Goal: Ask a question

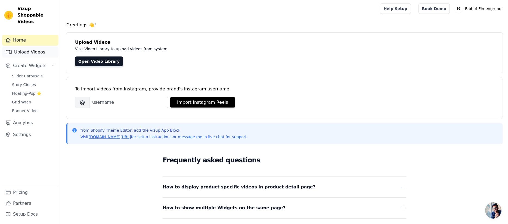
click at [45, 48] on link "Upload Videos" at bounding box center [30, 52] width 56 height 11
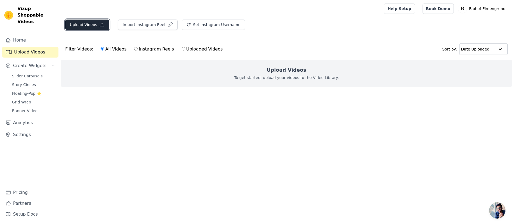
click at [73, 21] on button "Upload Videos" at bounding box center [87, 25] width 44 height 10
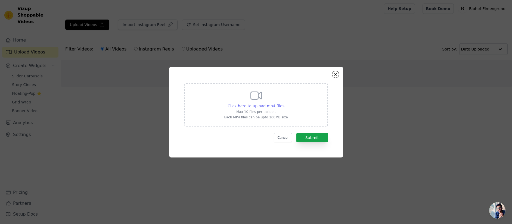
click at [246, 104] on span "Click here to upload mp4 files" at bounding box center [256, 106] width 57 height 4
click at [284, 103] on input "Click here to upload mp4 files Max 10 files per upload. Each MP4 files can be u…" at bounding box center [284, 103] width 0 height 0
type input "C:\fakepath\0917.mp4"
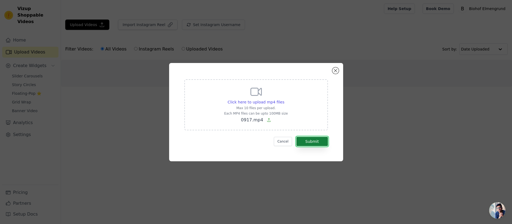
click at [310, 142] on button "Submit" at bounding box center [312, 141] width 32 height 9
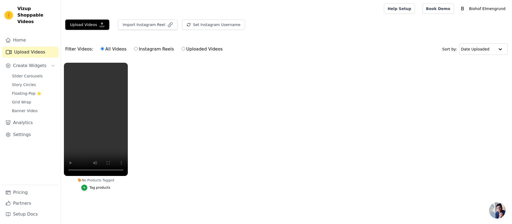
click at [94, 187] on div "Tag products" at bounding box center [99, 188] width 21 height 4
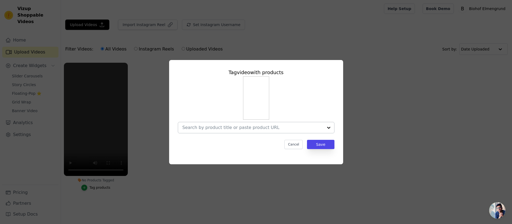
click at [214, 128] on input "No Products Tagged Tag video with products Cancel Save Tag products" at bounding box center [252, 127] width 141 height 5
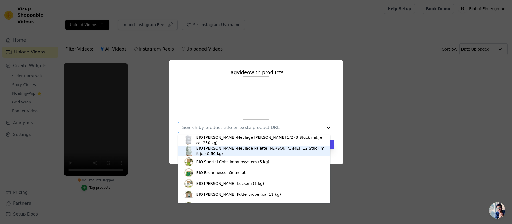
scroll to position [82, 0]
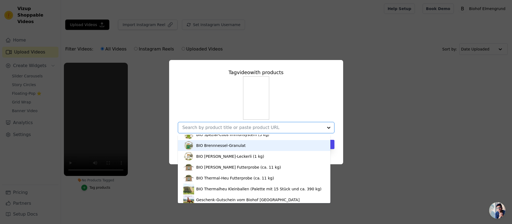
click at [241, 146] on div "BIO Brennnessel-Granulat" at bounding box center [254, 145] width 142 height 11
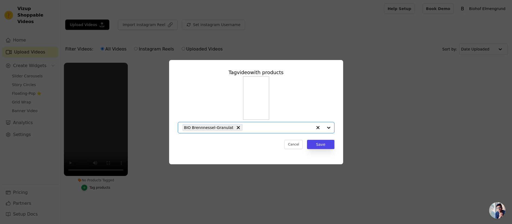
click at [253, 128] on input "No Products Tagged Tag video with products Option BIO Brennnessel-Granulat, sel…" at bounding box center [278, 127] width 67 height 5
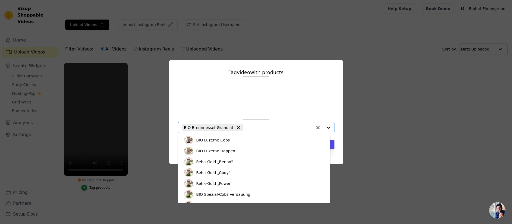
scroll to position [280, 0]
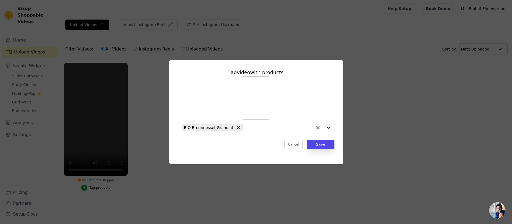
drag, startPoint x: 369, startPoint y: 116, endPoint x: 364, endPoint y: 120, distance: 5.7
click at [369, 117] on div "Tag video with products BIO Brennnessel-Granulat Cancel Save" at bounding box center [256, 112] width 495 height 122
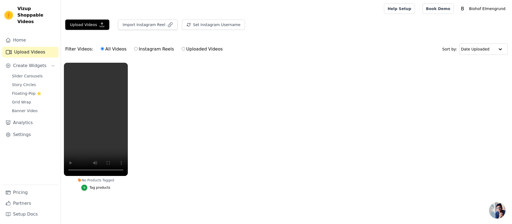
click at [102, 187] on div "Tag products" at bounding box center [99, 188] width 21 height 4
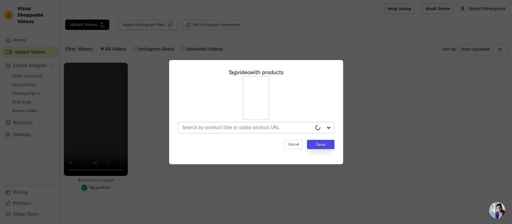
click at [217, 128] on input "No Products Tagged Tag video with products Cancel Save Tag products" at bounding box center [247, 127] width 130 height 5
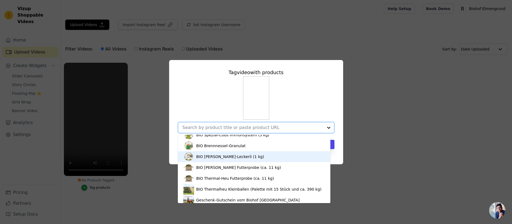
scroll to position [82, 0]
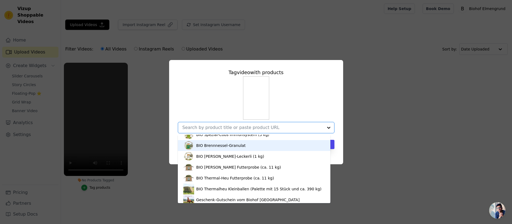
click at [231, 145] on div "BIO Brennnessel-Granulat" at bounding box center [220, 145] width 49 height 5
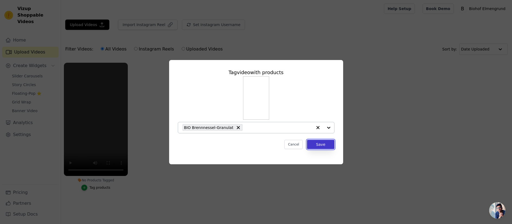
click at [321, 142] on button "Save" at bounding box center [320, 144] width 27 height 9
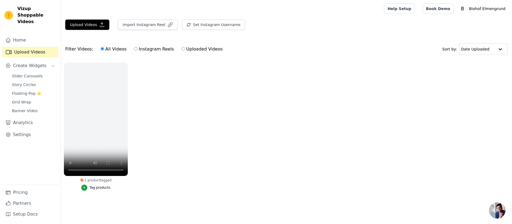
click at [139, 50] on label "Instagram Reels" at bounding box center [154, 49] width 40 height 7
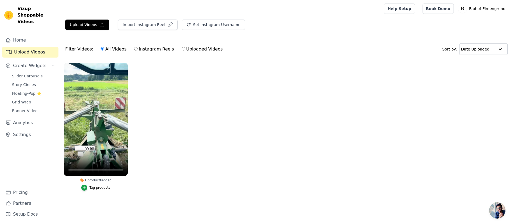
click at [138, 50] on input "Instagram Reels" at bounding box center [136, 49] width 4 height 4
radio input "true"
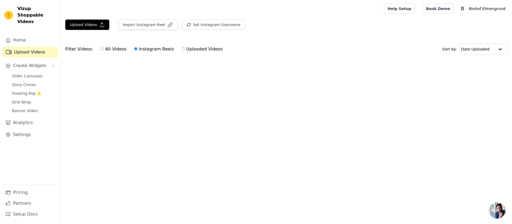
click at [110, 51] on label "All Videos" at bounding box center [113, 49] width 26 height 7
click at [104, 51] on input "All Videos" at bounding box center [103, 49] width 4 height 4
radio input "true"
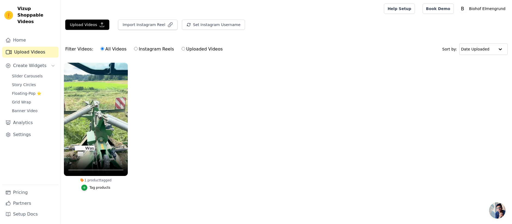
click at [169, 153] on ul "1 product tagged Tag products" at bounding box center [286, 132] width 451 height 145
click at [39, 63] on span "Create Widgets" at bounding box center [29, 66] width 33 height 7
click at [35, 73] on link "Slider Carousels" at bounding box center [34, 76] width 50 height 8
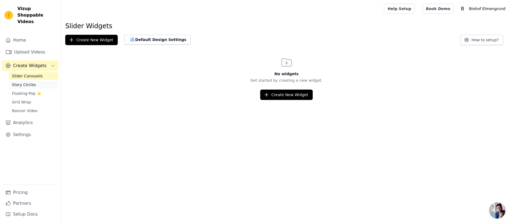
click at [32, 82] on span "Story Circles" at bounding box center [24, 84] width 24 height 5
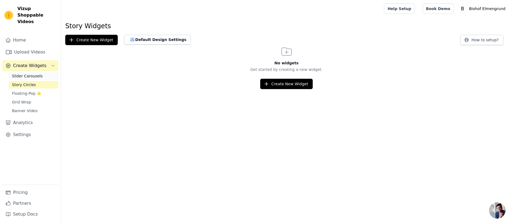
click at [34, 73] on span "Slider Carousels" at bounding box center [27, 75] width 31 height 5
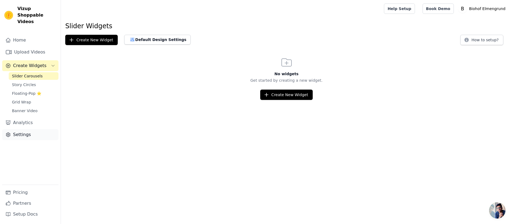
click at [34, 129] on link "Settings" at bounding box center [30, 134] width 56 height 11
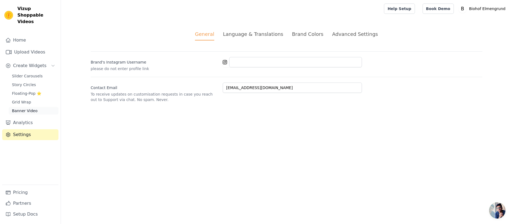
click at [26, 108] on span "Banner Video" at bounding box center [25, 110] width 26 height 5
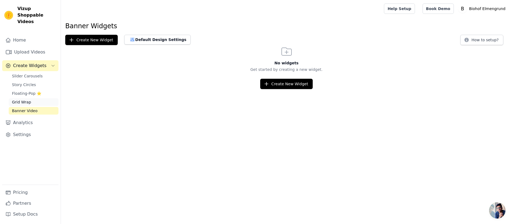
click at [26, 100] on span "Grid Wrap" at bounding box center [21, 102] width 19 height 5
click at [23, 90] on link "Floating-Pop ⭐" at bounding box center [34, 94] width 50 height 8
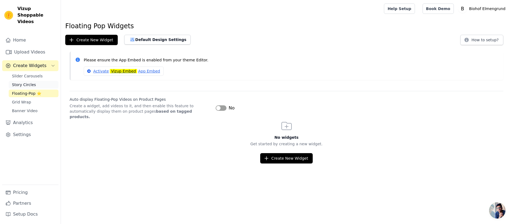
click at [23, 82] on span "Story Circles" at bounding box center [24, 84] width 24 height 5
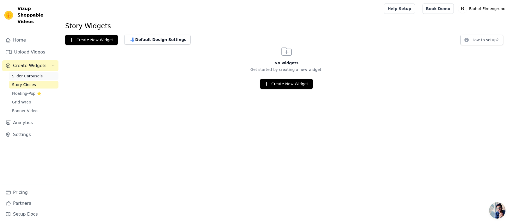
click at [31, 73] on span "Slider Carousels" at bounding box center [27, 75] width 31 height 5
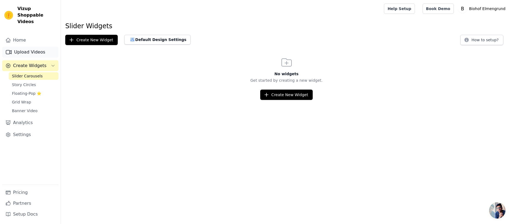
click at [35, 47] on link "Upload Videos" at bounding box center [30, 52] width 56 height 11
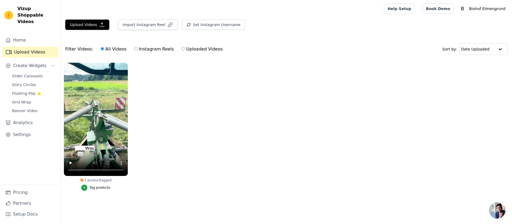
click at [159, 50] on label "Instagram Reels" at bounding box center [154, 49] width 40 height 7
click at [138, 50] on input "Instagram Reels" at bounding box center [136, 49] width 4 height 4
radio input "true"
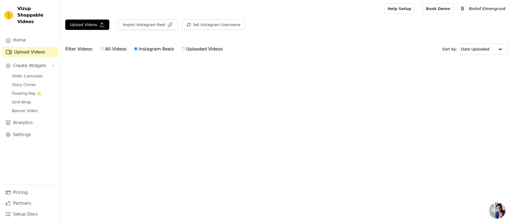
click at [119, 51] on label "All Videos" at bounding box center [113, 49] width 26 height 7
click at [104, 51] on input "All Videos" at bounding box center [103, 49] width 4 height 4
radio input "true"
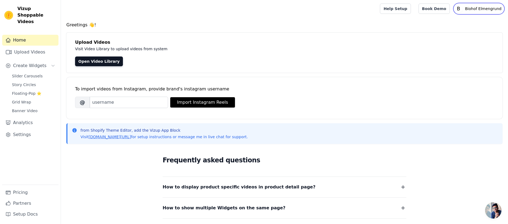
click at [463, 9] on icon "B" at bounding box center [458, 8] width 9 height 9
click at [467, 23] on link "Settings" at bounding box center [477, 23] width 52 height 10
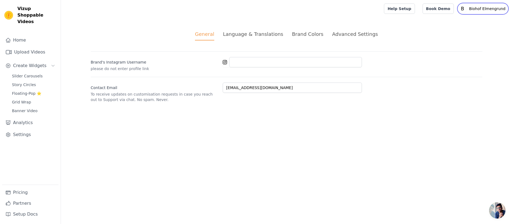
click at [487, 8] on p "Biohof Elmengrund" at bounding box center [487, 9] width 41 height 10
click at [218, 11] on div at bounding box center [221, 8] width 312 height 17
click at [29, 35] on link "Home" at bounding box center [30, 40] width 56 height 11
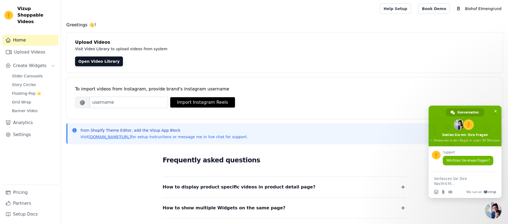
type textarea "Not the one we use#"
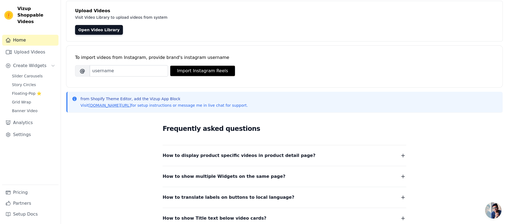
scroll to position [81, 0]
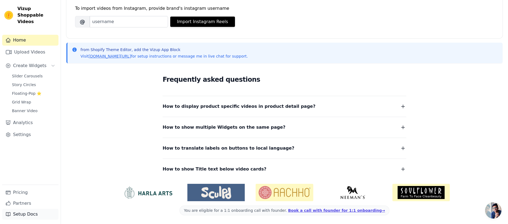
click at [25, 215] on link "Setup Docs" at bounding box center [30, 214] width 56 height 11
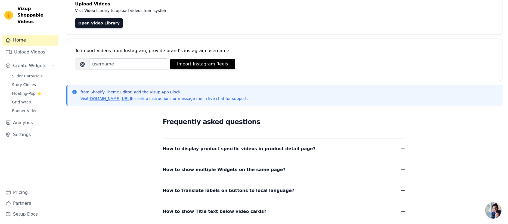
scroll to position [0, 0]
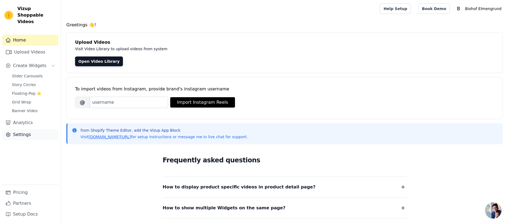
click at [43, 129] on link "Settings" at bounding box center [30, 134] width 56 height 11
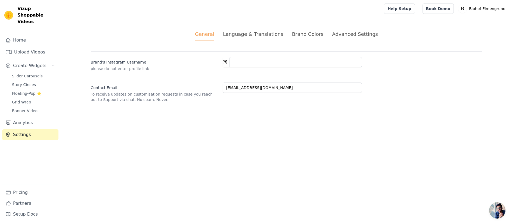
click at [339, 36] on div "Advanced Settings" at bounding box center [355, 33] width 46 height 7
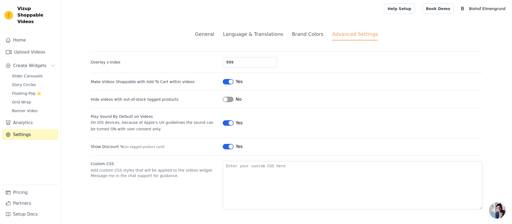
click at [311, 36] on div "Brand Colors" at bounding box center [308, 33] width 32 height 7
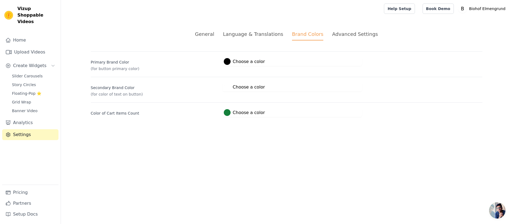
click at [270, 34] on div "Language & Translations" at bounding box center [253, 33] width 60 height 7
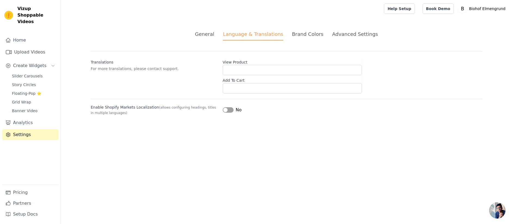
click at [212, 36] on div "General" at bounding box center [204, 33] width 19 height 7
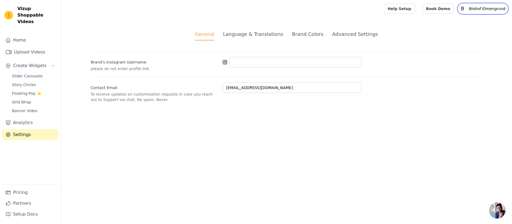
click at [482, 8] on p "Biohof Elmengrund" at bounding box center [487, 9] width 41 height 10
click at [424, 82] on div "Contact Email To receive updates on customisation requests in case you reach ou…" at bounding box center [287, 90] width 392 height 26
click at [496, 208] on span "Chat öffnen" at bounding box center [497, 211] width 16 height 16
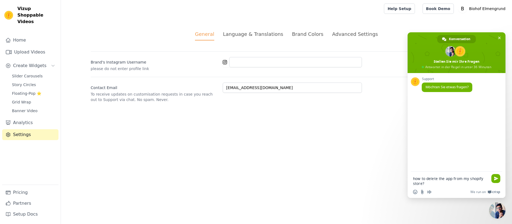
type textarea "how to delete the app from my shopify store?"
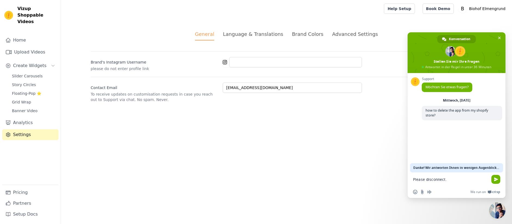
type textarea "Please disconnect."
type textarea "Not the one we use#"
click at [496, 180] on span "Senden Sie" at bounding box center [496, 180] width 4 height 4
